Goal: Task Accomplishment & Management: Manage account settings

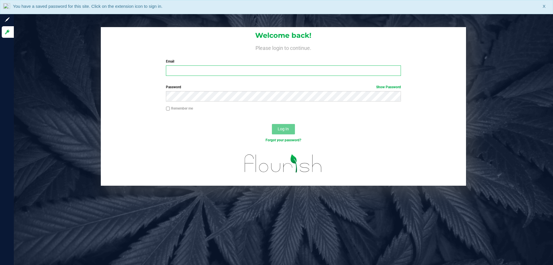
click at [202, 75] on input "Email" at bounding box center [283, 70] width 235 height 10
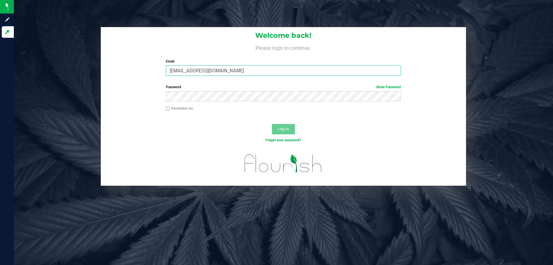
type input "[EMAIL_ADDRESS][DOMAIN_NAME]"
click at [272, 124] on button "Log In" at bounding box center [283, 129] width 23 height 10
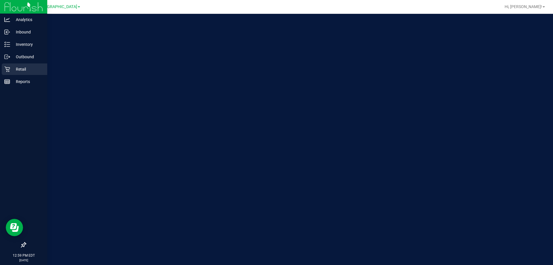
click at [12, 67] on p "Retail" at bounding box center [27, 69] width 35 height 7
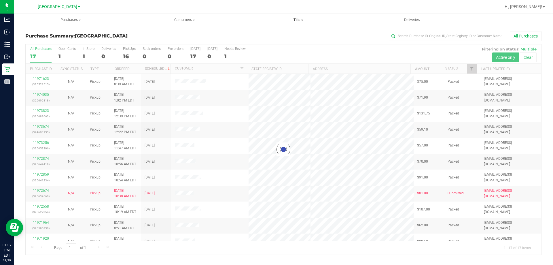
click at [296, 21] on span "Tills" at bounding box center [297, 19] width 113 height 5
click at [273, 34] on span "Manage tills" at bounding box center [260, 34] width 39 height 5
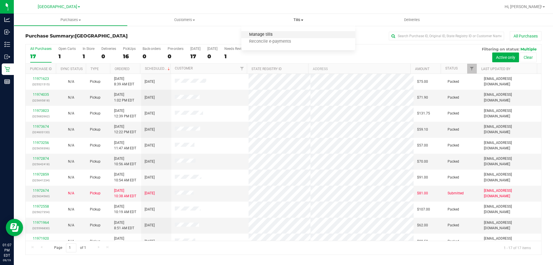
click at [260, 33] on span "Manage tills" at bounding box center [260, 34] width 39 height 5
